Goal: Task Accomplishment & Management: Complete application form

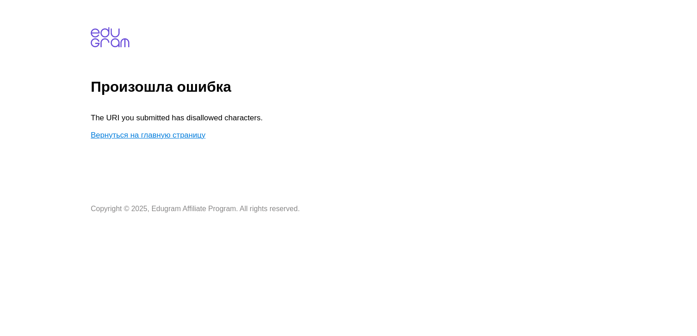
click at [176, 137] on link "Вернуться на главную страницу" at bounding box center [148, 135] width 115 height 9
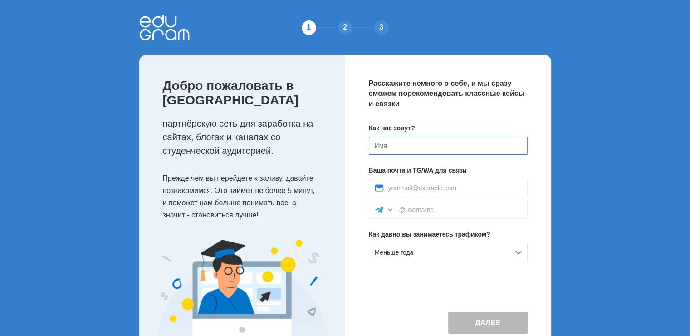
click at [388, 142] on input at bounding box center [448, 146] width 159 height 18
type input "[PERSON_NAME]"
click at [407, 247] on div "Меньше года" at bounding box center [448, 252] width 159 height 19
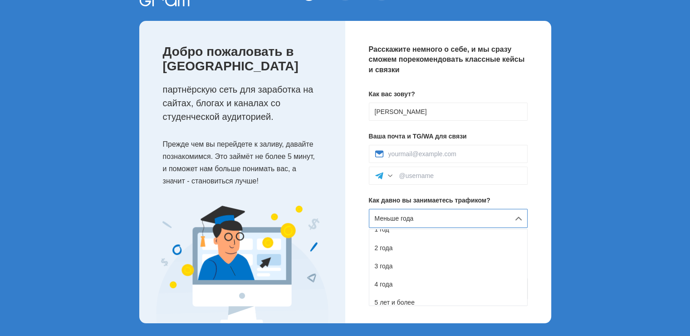
scroll to position [36, 0]
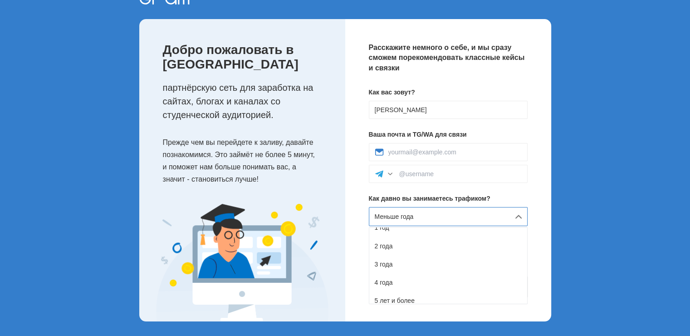
click at [581, 201] on div "1 2 3 Добро пожаловать в Edugram партнёрскую сеть для заработка на сайтах, блог…" at bounding box center [345, 150] width 690 height 372
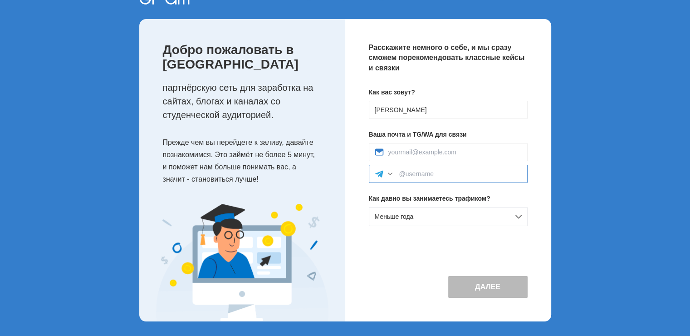
click at [446, 176] on input at bounding box center [460, 173] width 123 height 7
click at [419, 151] on input at bounding box center [454, 151] width 133 height 7
type input "semenov3629@bk.ru"
click at [422, 172] on input at bounding box center [460, 173] width 123 height 7
click at [420, 178] on div at bounding box center [448, 174] width 159 height 18
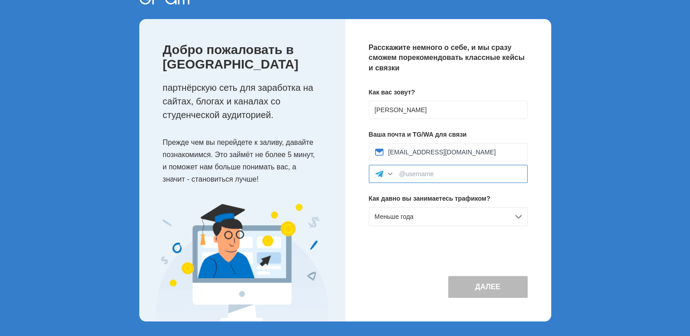
click at [419, 173] on input at bounding box center [460, 173] width 123 height 7
paste input "https://t.me/userru730"
drag, startPoint x: 433, startPoint y: 173, endPoint x: 364, endPoint y: 173, distance: 69.0
click at [364, 173] on div "Расскажите немного о себе, и мы сразу сможем порекомендовать классные кейсы и с…" at bounding box center [448, 170] width 206 height 302
type input "@userru730"
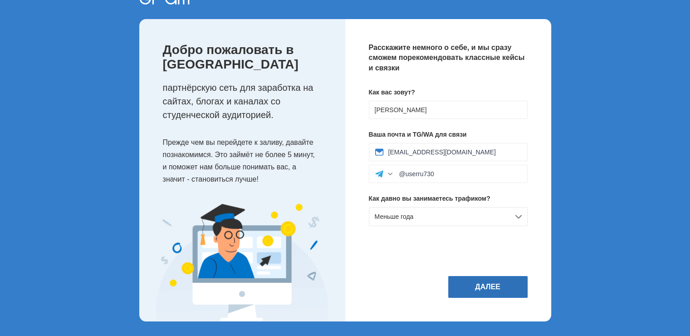
click at [465, 285] on button "Далее" at bounding box center [487, 287] width 79 height 22
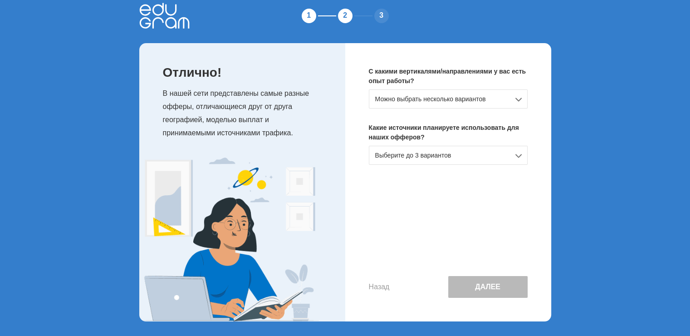
scroll to position [0, 0]
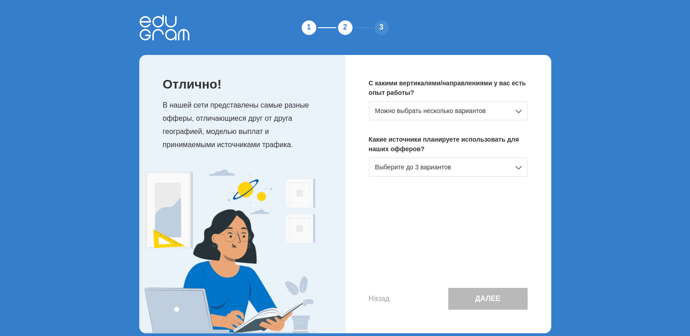
click at [415, 110] on div "Можно выбрать несколько вариантов" at bounding box center [448, 110] width 159 height 19
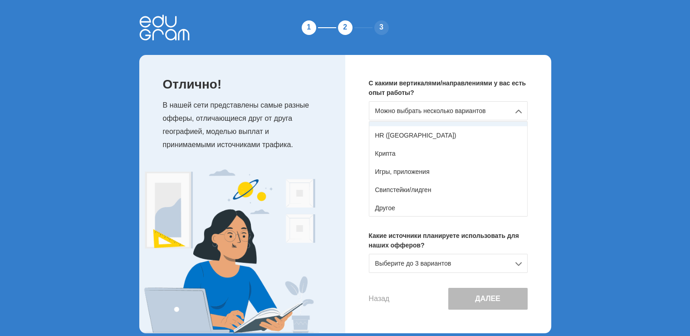
scroll to position [160, 0]
click at [418, 201] on div "Другое" at bounding box center [448, 207] width 158 height 18
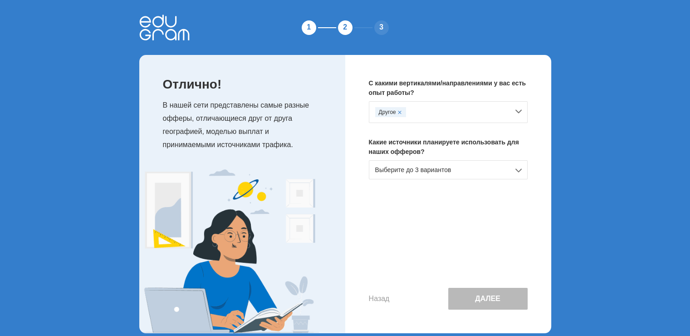
click at [411, 171] on div "Выберите до 3 вариантов" at bounding box center [448, 169] width 159 height 19
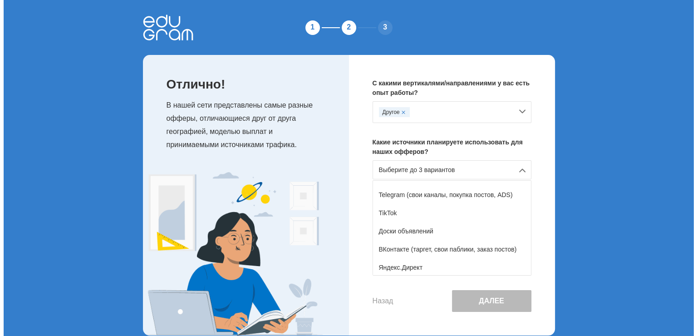
scroll to position [136, 0]
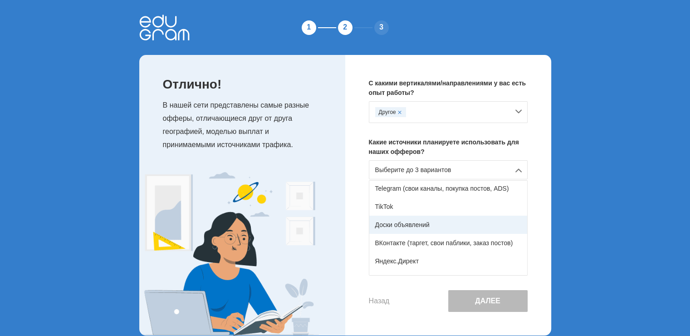
click at [425, 225] on div "Доски объявлений" at bounding box center [448, 225] width 158 height 18
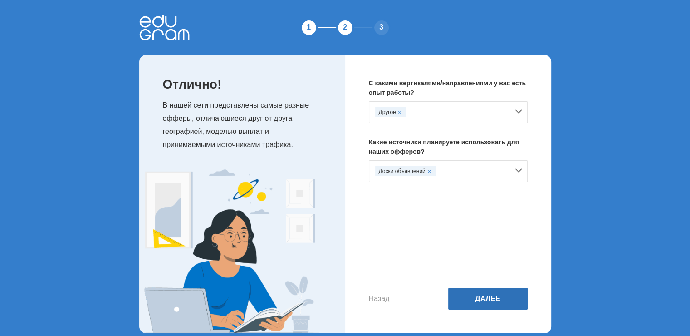
click at [501, 303] on button "Далее" at bounding box center [487, 299] width 79 height 22
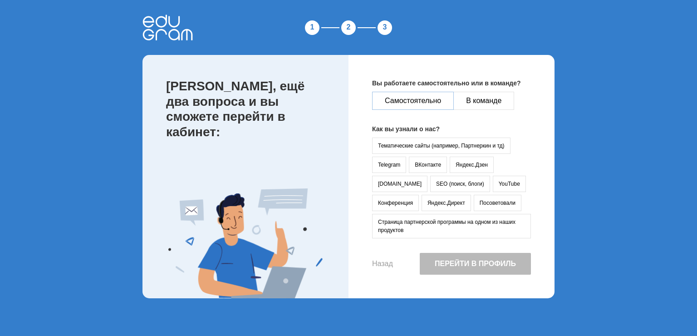
click at [417, 103] on button "Самостоятельно" at bounding box center [413, 101] width 82 height 18
click at [474, 203] on button "Посоветовали" at bounding box center [498, 203] width 48 height 16
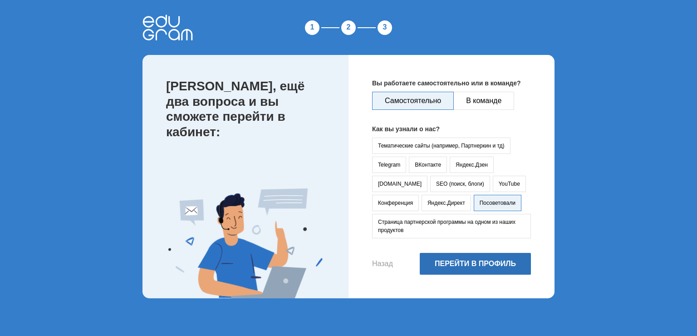
click at [462, 260] on button "Перейти в профиль" at bounding box center [475, 264] width 111 height 22
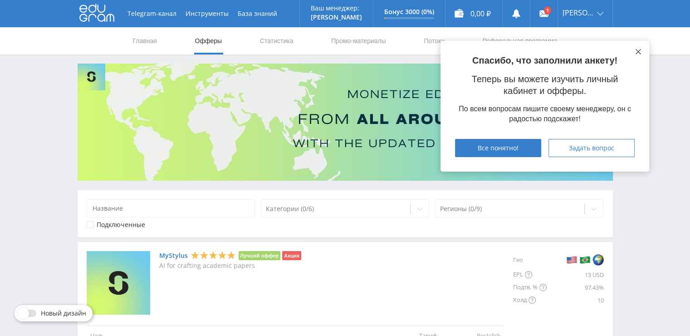
click at [636, 51] on icon at bounding box center [638, 51] width 5 height 5
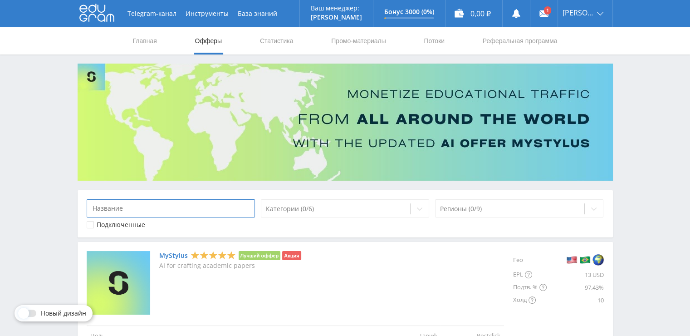
click at [192, 206] on input at bounding box center [171, 208] width 169 height 18
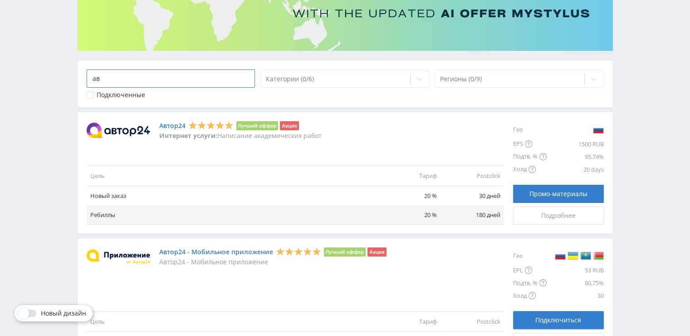
scroll to position [136, 0]
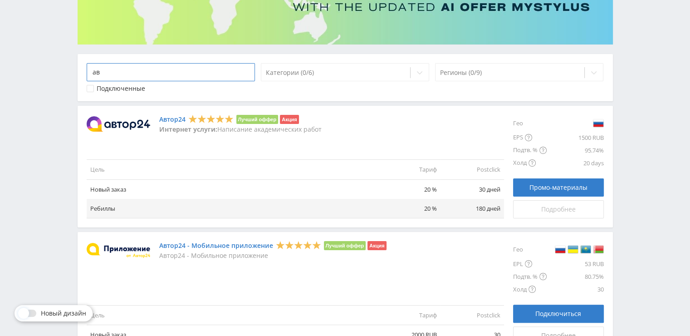
type input "ав"
click at [528, 206] on div "Подробнее" at bounding box center [559, 209] width 68 height 7
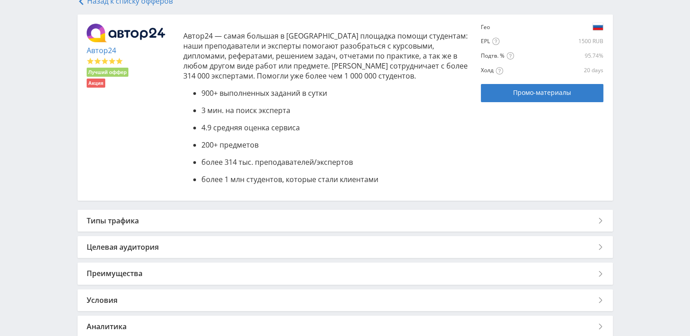
scroll to position [227, 0]
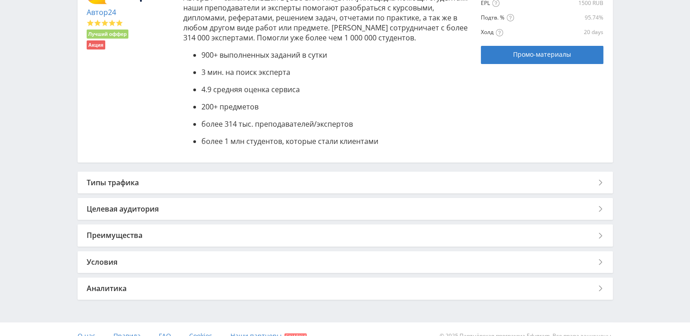
click at [277, 180] on div "Типы трафика" at bounding box center [345, 183] width 535 height 22
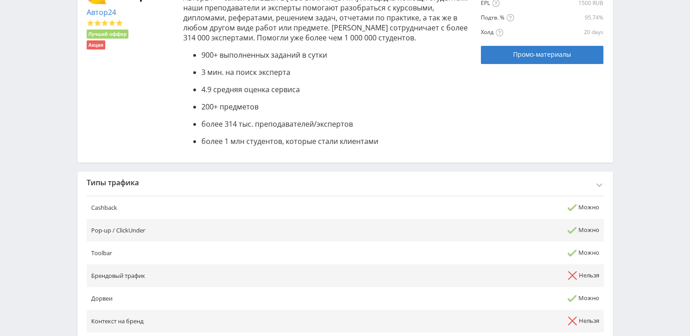
click at [277, 180] on div "Типы трафика" at bounding box center [345, 183] width 535 height 22
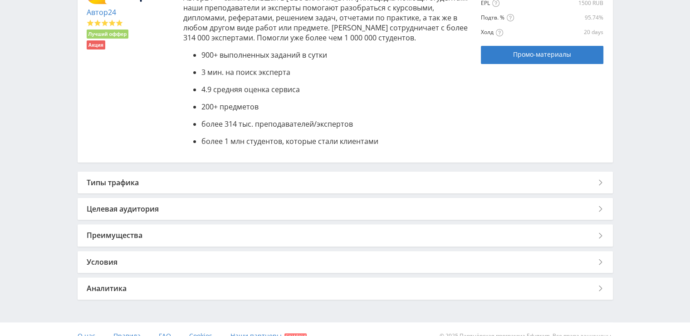
click at [278, 180] on div "Типы трафика" at bounding box center [345, 183] width 535 height 22
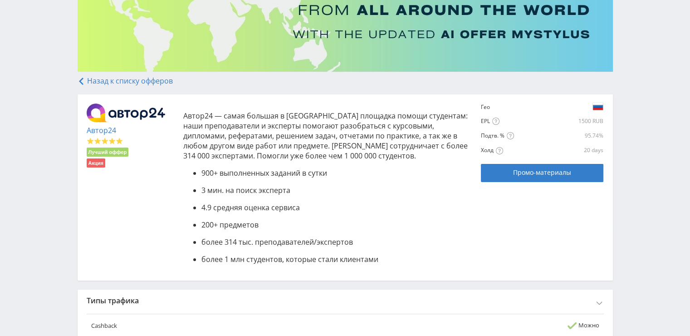
scroll to position [93, 0]
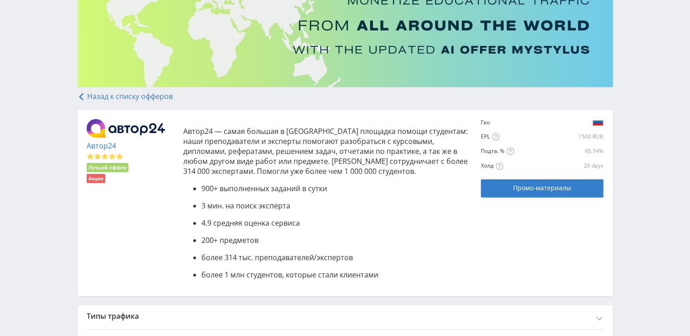
click at [156, 98] on link "Назад к списку офферов" at bounding box center [125, 96] width 95 height 10
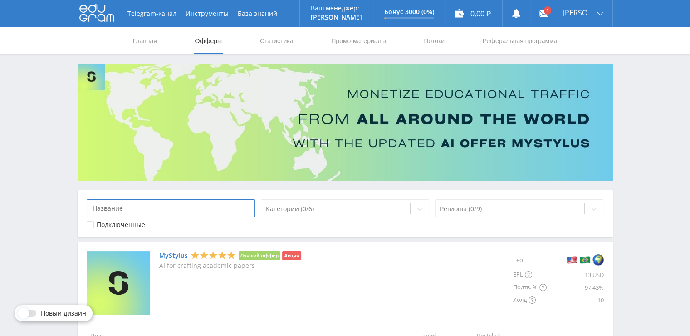
click at [201, 208] on input at bounding box center [171, 208] width 169 height 18
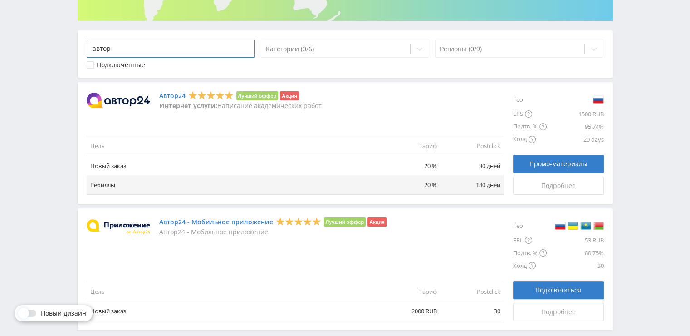
scroll to position [182, 0]
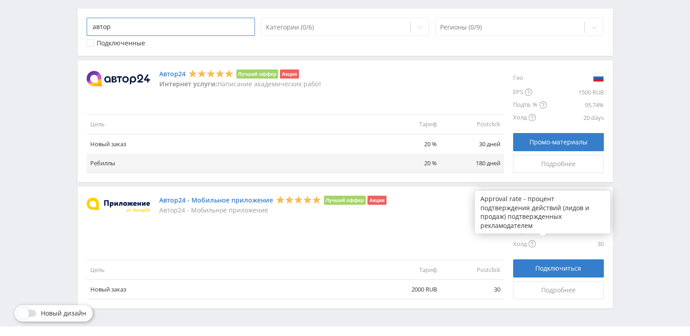
type input "автор"
click at [630, 202] on div "Telegram-канал Инструменты База знаний Ваш менеджер: Alex Alex Online @edugram_…" at bounding box center [345, 85] width 690 height 535
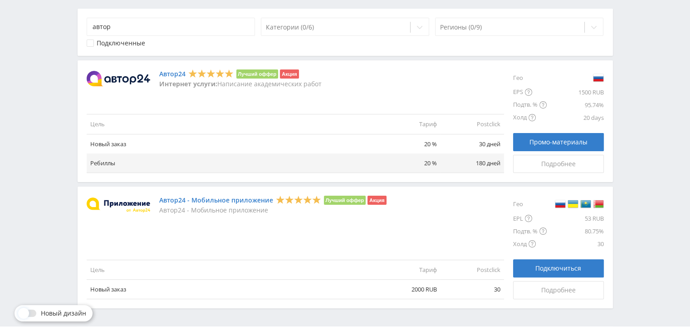
click at [655, 145] on div "Telegram-канал Инструменты База знаний Ваш менеджер: Alex Alex Online @edugram_…" at bounding box center [345, 85] width 690 height 535
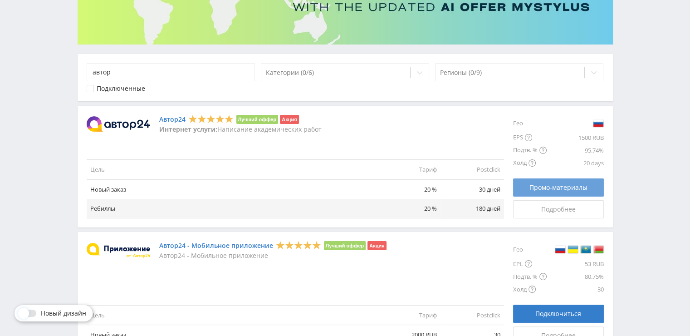
click at [541, 193] on link "Промо-материалы" at bounding box center [558, 187] width 91 height 18
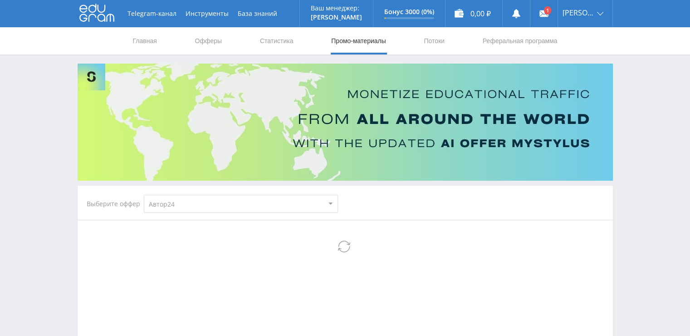
select select "1"
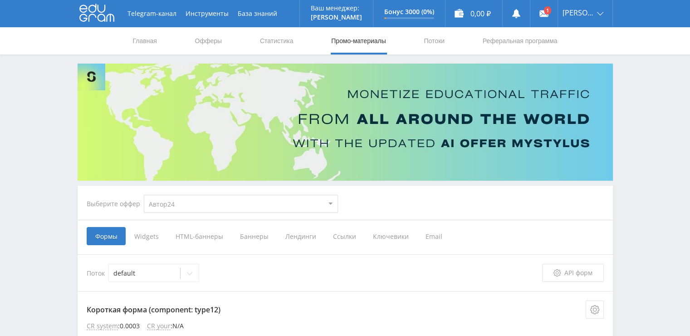
click at [425, 236] on span "Email" at bounding box center [434, 236] width 34 height 18
click at [0, 0] on input "Email" at bounding box center [0, 0] width 0 height 0
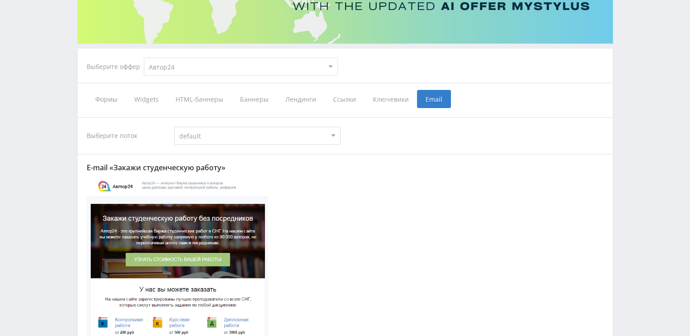
scroll to position [182, 0]
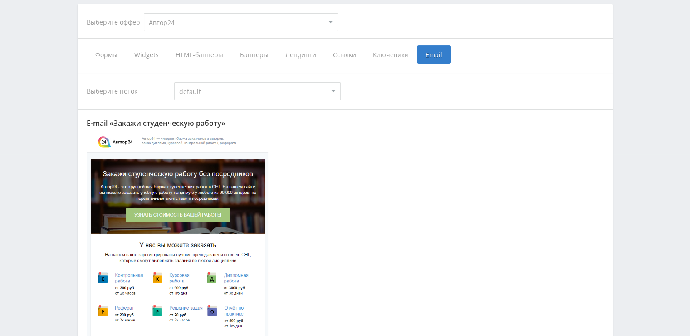
click at [272, 92] on select "default" at bounding box center [257, 91] width 167 height 18
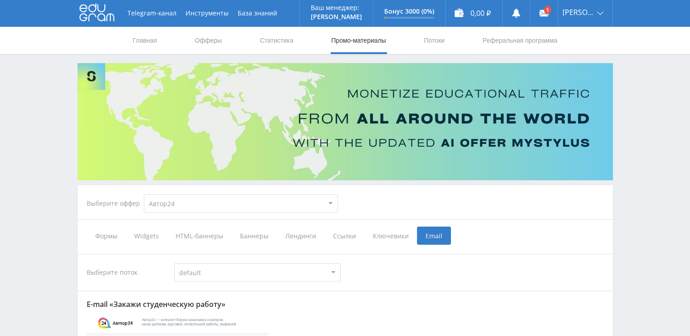
scroll to position [0, 0]
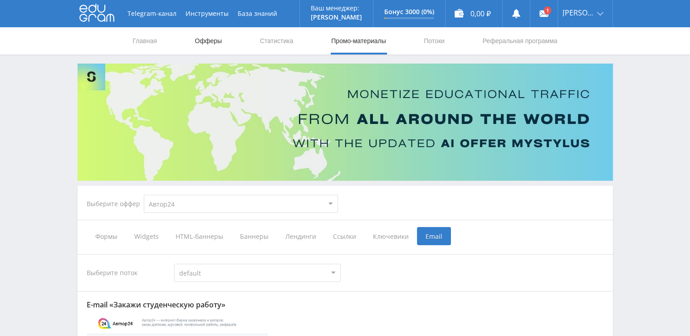
click at [218, 39] on link "Офферы" at bounding box center [208, 40] width 29 height 27
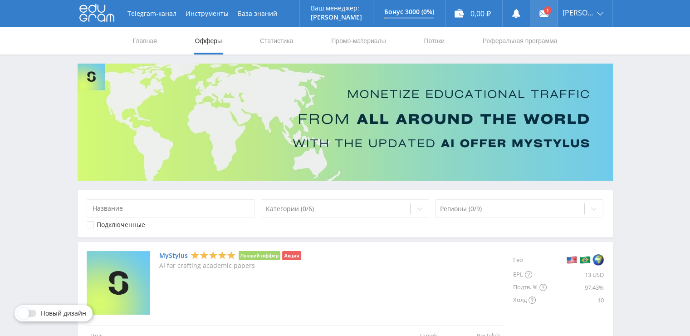
click at [542, 15] on link at bounding box center [543, 13] width 27 height 27
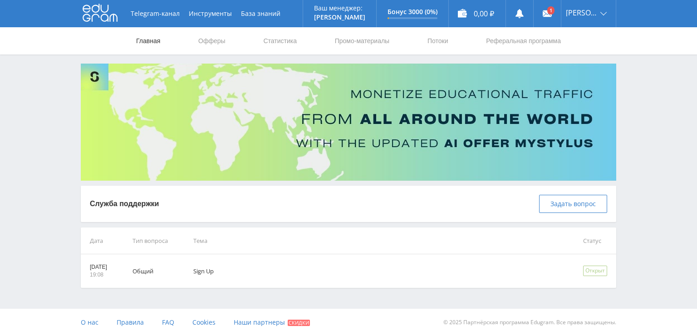
click at [147, 41] on link "Главная" at bounding box center [148, 40] width 26 height 27
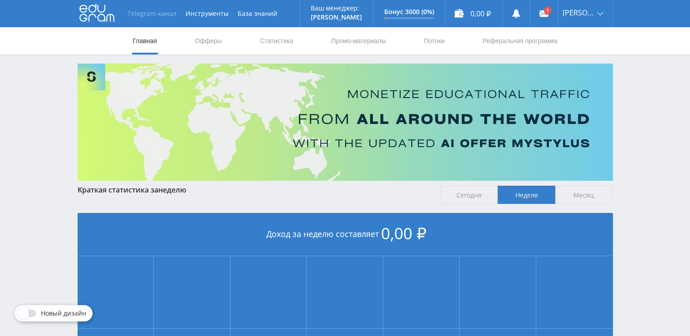
click at [158, 19] on link "Telegram-канал" at bounding box center [152, 13] width 58 height 27
click at [540, 12] on link at bounding box center [543, 13] width 27 height 27
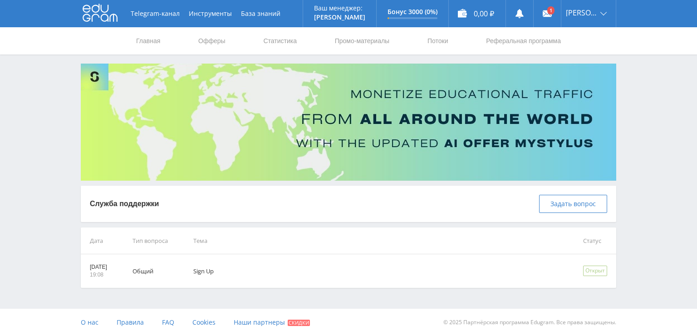
click at [287, 270] on td "Sign Up" at bounding box center [376, 271] width 390 height 34
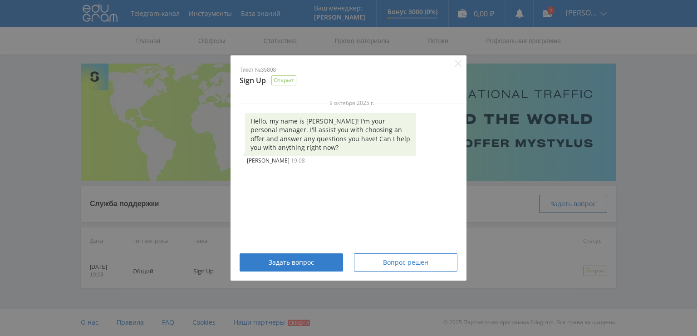
click at [490, 162] on div "Тикет №35808 Sign Up Открыт 9 октября 2025 г. Hello, my name is Alex! I'm your …" at bounding box center [348, 168] width 697 height 336
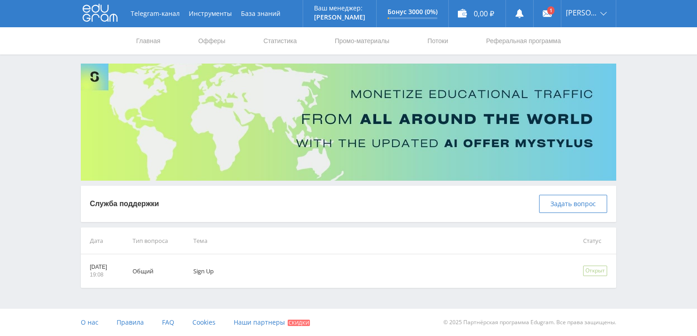
click at [426, 42] on nav "Главная Офферы Статистика Промо-материалы Потоки Реферальная программа" at bounding box center [348, 40] width 427 height 27
click at [433, 40] on link "Потоки" at bounding box center [438, 40] width 23 height 27
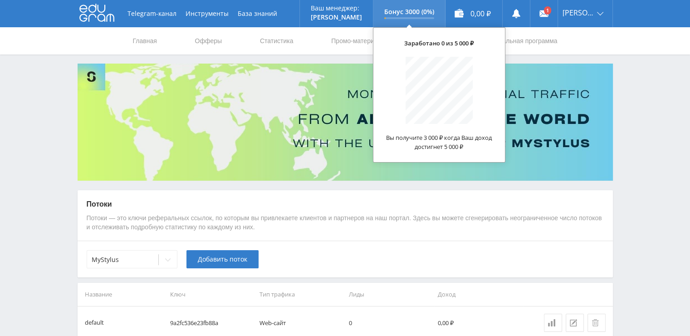
click at [427, 17] on div at bounding box center [409, 18] width 50 height 2
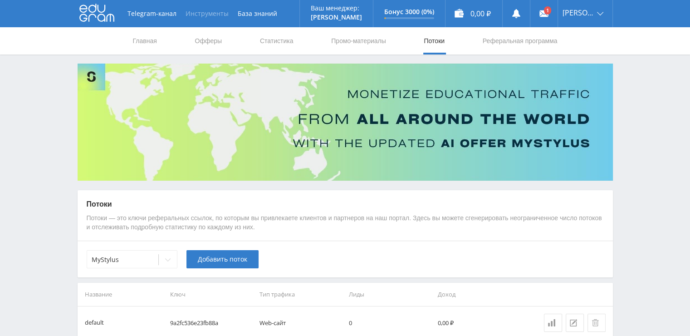
click at [207, 13] on button "Инструменты" at bounding box center [207, 13] width 52 height 27
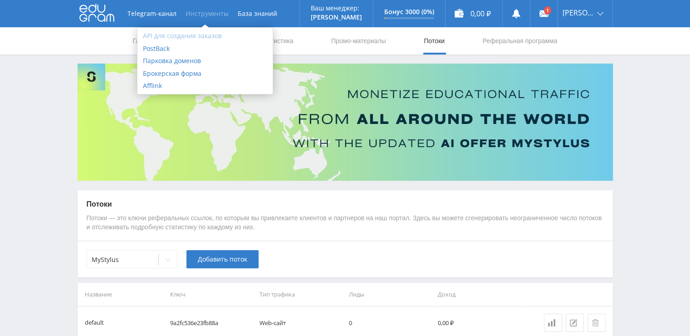
click at [207, 40] on link "API для создания заказов" at bounding box center [204, 35] width 135 height 13
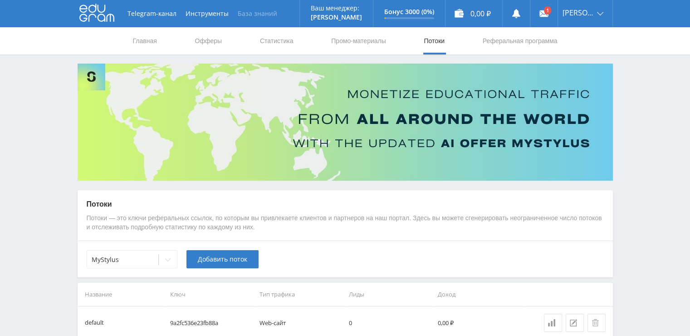
click at [247, 11] on link "База знаний" at bounding box center [257, 13] width 49 height 27
click at [198, 41] on link "Офферы" at bounding box center [208, 40] width 29 height 27
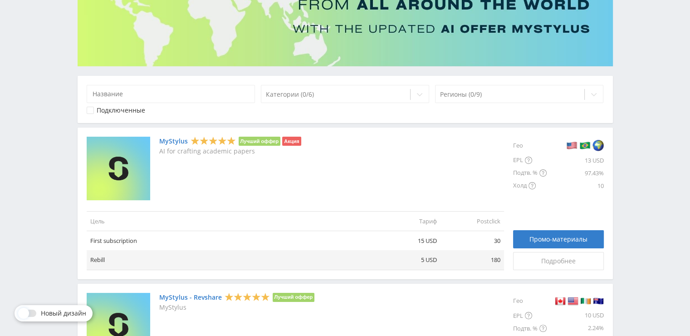
scroll to position [136, 0]
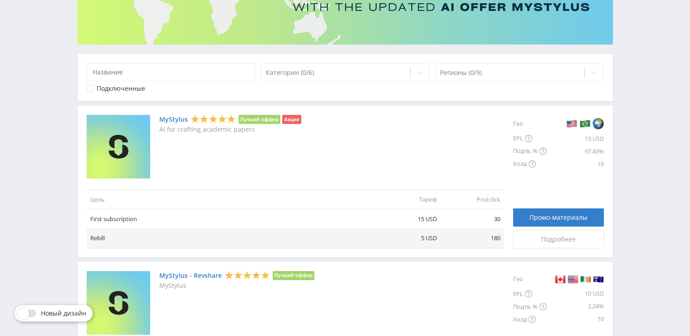
click at [167, 117] on link "MyStylus" at bounding box center [173, 119] width 29 height 7
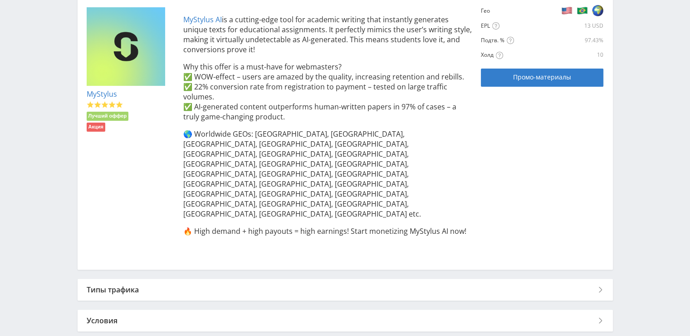
scroll to position [205, 0]
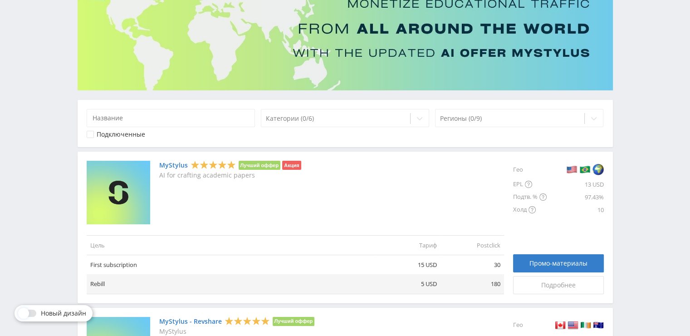
scroll to position [91, 0]
click at [453, 118] on div at bounding box center [510, 117] width 140 height 9
click at [592, 118] on icon at bounding box center [593, 117] width 7 height 7
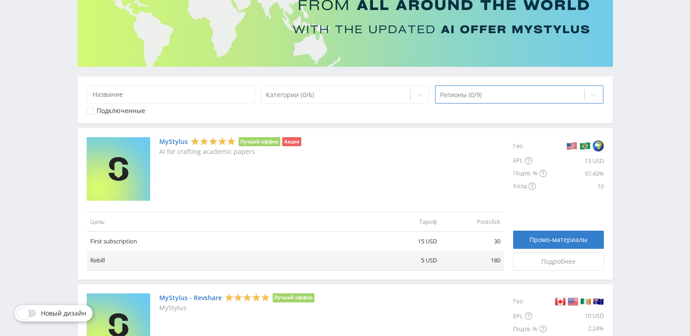
scroll to position [136, 0]
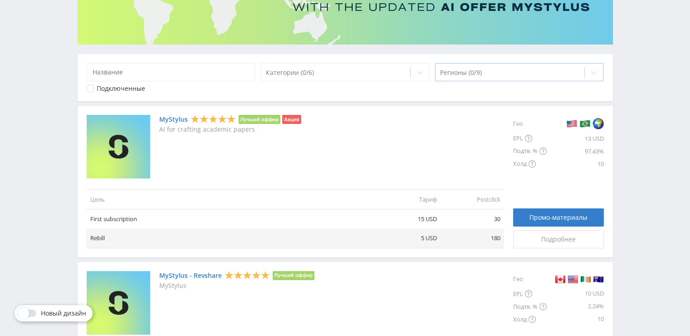
click at [570, 68] on div at bounding box center [510, 72] width 140 height 9
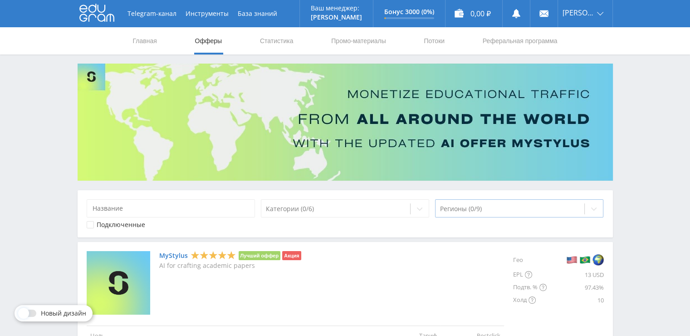
click at [594, 207] on icon at bounding box center [593, 208] width 7 height 7
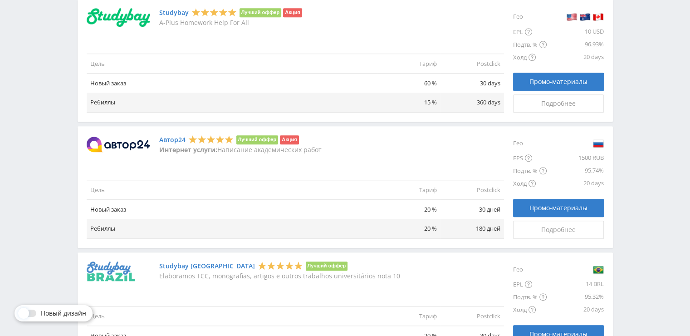
scroll to position [707, 0]
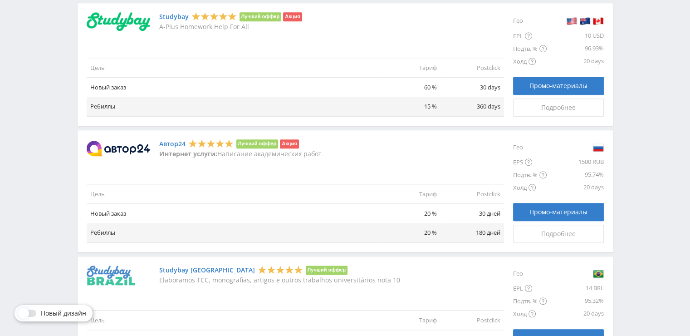
click at [171, 143] on link "Автор24" at bounding box center [172, 143] width 26 height 7
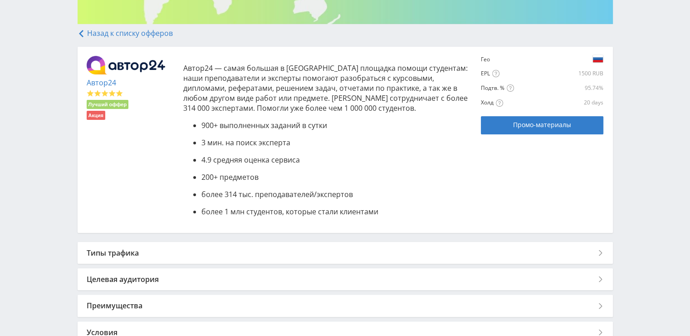
scroll to position [227, 0]
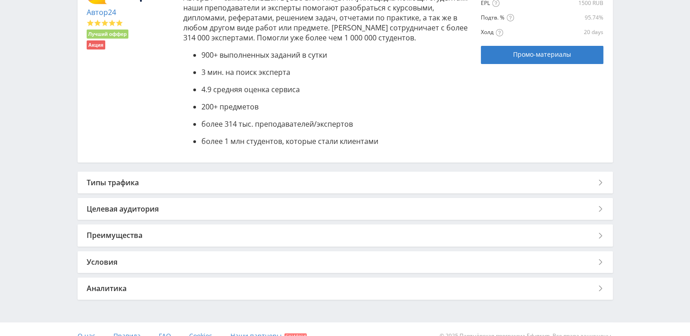
click at [370, 187] on div "Типы трафика" at bounding box center [345, 183] width 535 height 22
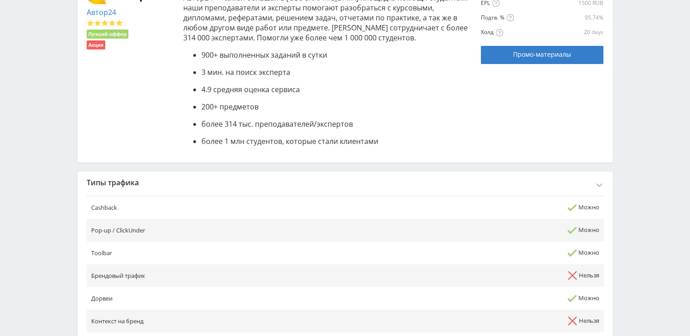
click at [370, 187] on div "Типы трафика" at bounding box center [345, 183] width 535 height 22
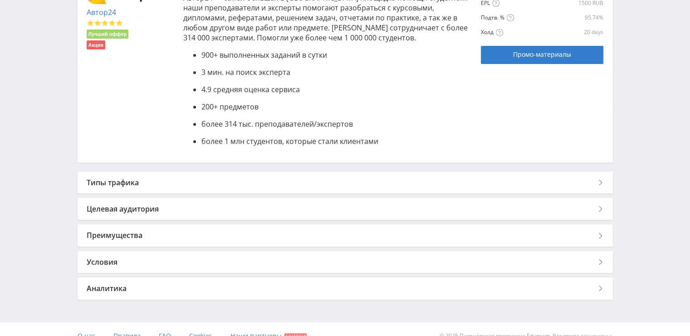
click at [353, 210] on div "Целевая аудитория" at bounding box center [345, 209] width 535 height 22
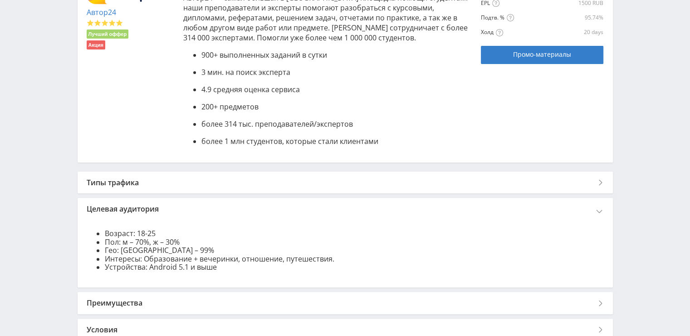
click at [351, 204] on div "Целевая аудитория" at bounding box center [345, 209] width 535 height 22
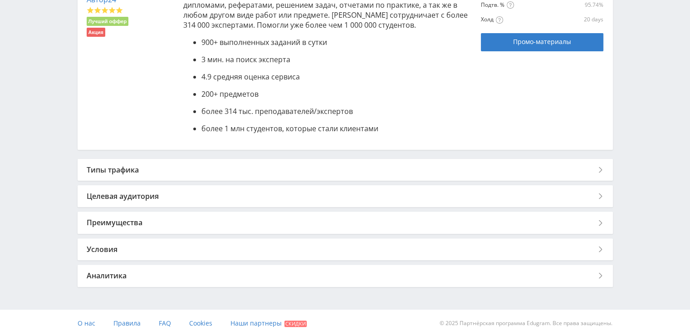
scroll to position [240, 0]
click at [265, 216] on div "Преимущества" at bounding box center [345, 222] width 535 height 22
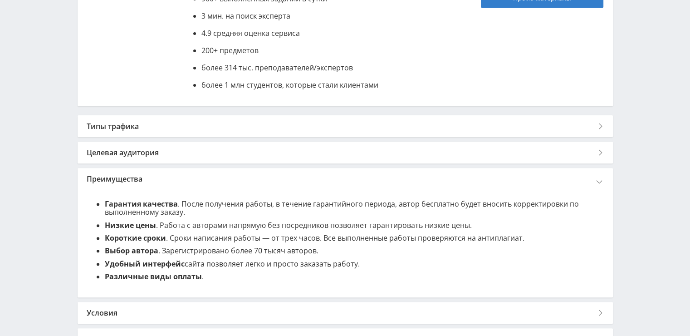
scroll to position [285, 0]
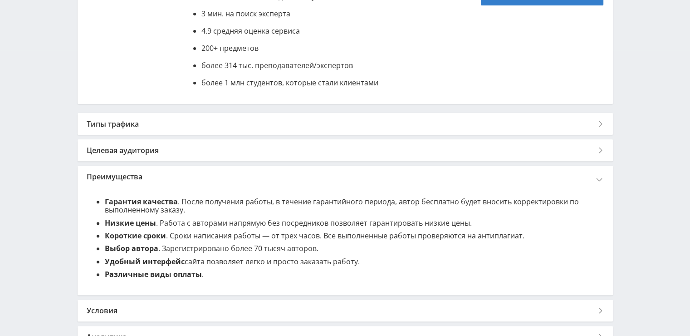
click at [245, 179] on div "Преимущества" at bounding box center [345, 177] width 535 height 22
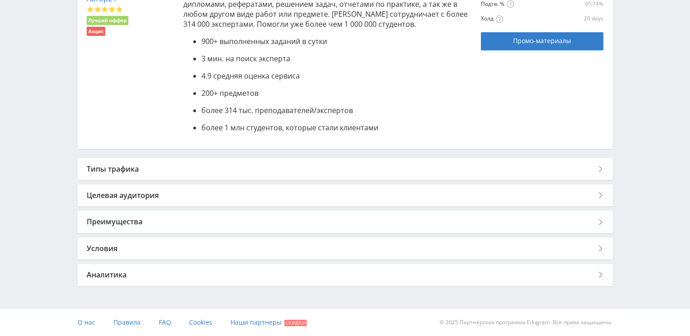
scroll to position [240, 0]
click at [232, 221] on div "Преимущества" at bounding box center [345, 222] width 535 height 22
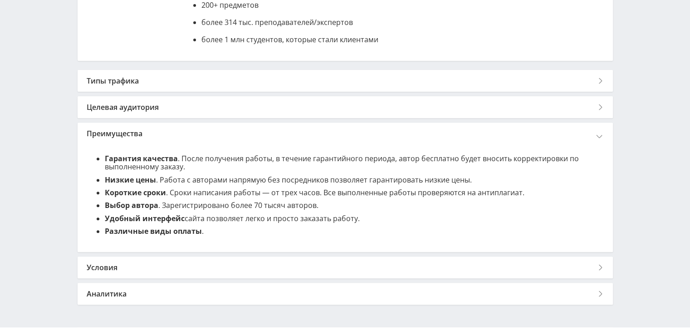
scroll to position [331, 0]
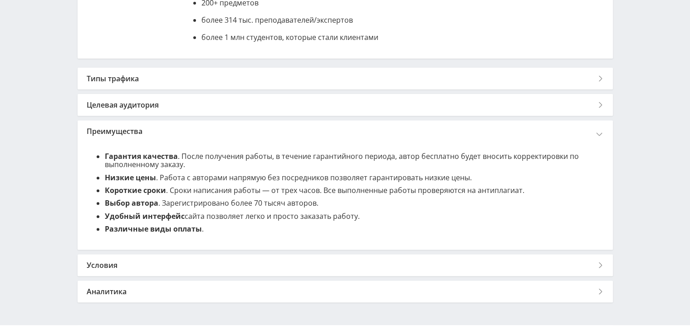
click at [206, 262] on div "Условия" at bounding box center [345, 265] width 535 height 22
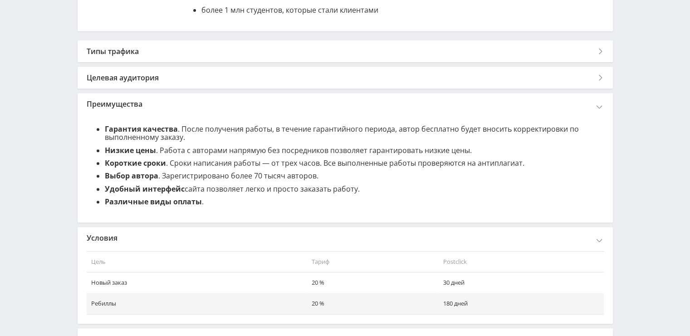
scroll to position [422, 0]
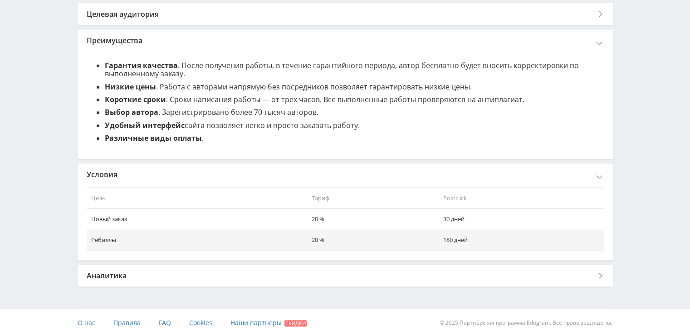
click at [215, 172] on div "Условия" at bounding box center [345, 174] width 535 height 22
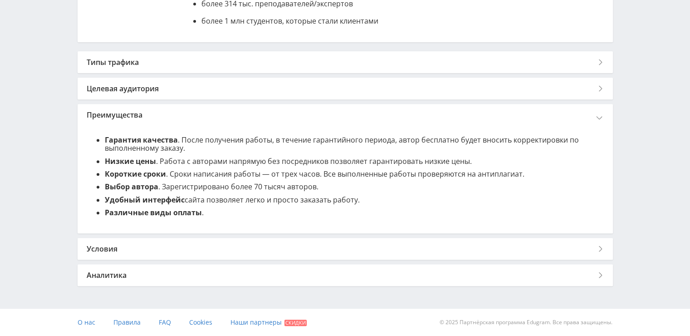
scroll to position [347, 0]
click at [211, 271] on div "Аналитика" at bounding box center [345, 275] width 535 height 22
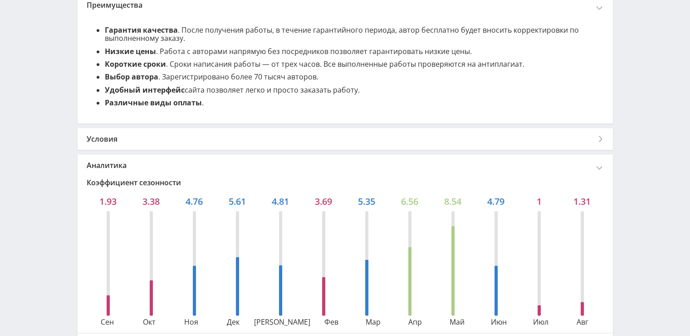
scroll to position [367, 0]
